Goal: Information Seeking & Learning: Learn about a topic

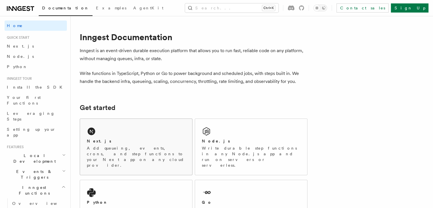
click at [118, 150] on p "Add queueing, events, crons, and step functions to your Next app on any cloud p…" at bounding box center [136, 156] width 99 height 23
click at [129, 143] on div "Next.js" at bounding box center [136, 141] width 99 height 6
click at [132, 137] on div "Next.js Add queueing, events, crons, and step functions to your Next app on any…" at bounding box center [136, 147] width 112 height 56
click at [136, 143] on div "Next.js" at bounding box center [136, 141] width 99 height 6
click at [118, 138] on div "Next.js" at bounding box center [136, 141] width 99 height 6
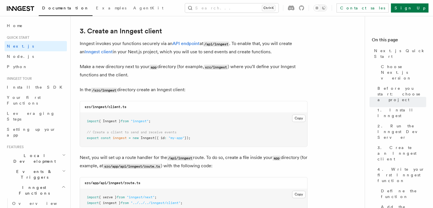
scroll to position [655, 0]
